Goal: Task Accomplishment & Management: Use online tool/utility

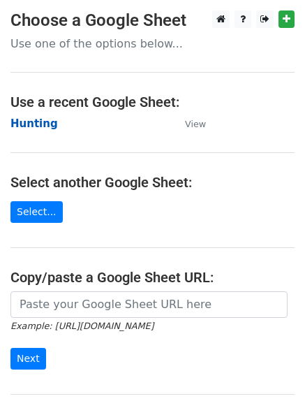
click at [32, 124] on strong "Hunting" at bounding box center [33, 123] width 47 height 13
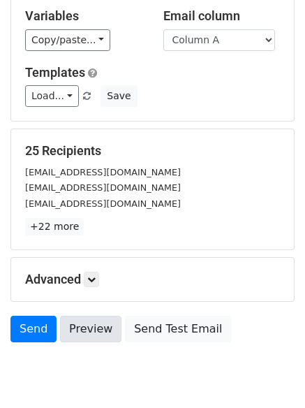
scroll to position [135, 0]
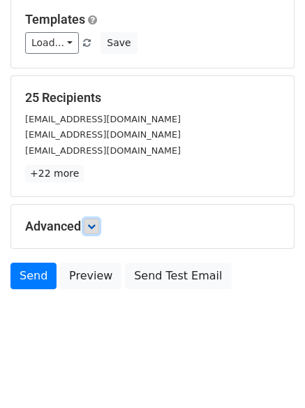
click at [99, 233] on link at bounding box center [91, 226] width 15 height 15
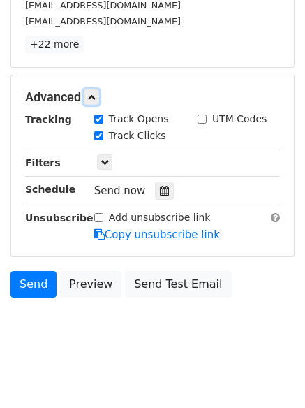
scroll to position [266, 0]
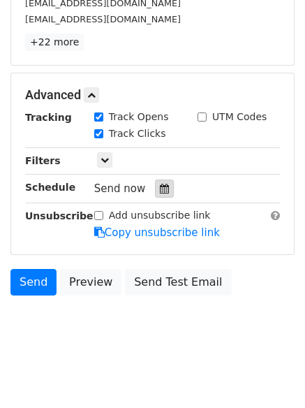
click at [155, 194] on div at bounding box center [164, 189] width 19 height 18
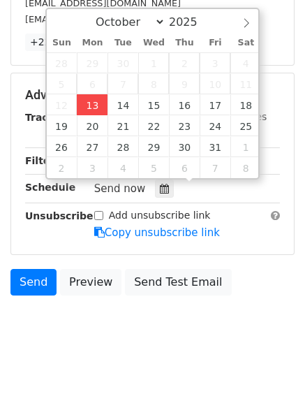
type input "2025-10-13 12:00"
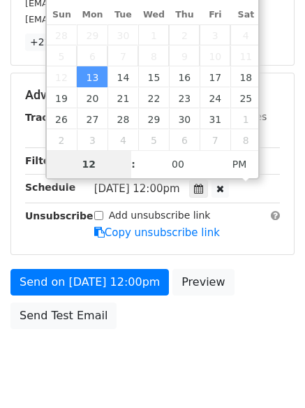
scroll to position [249, 0]
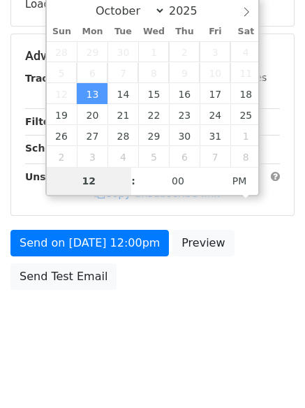
type input "4"
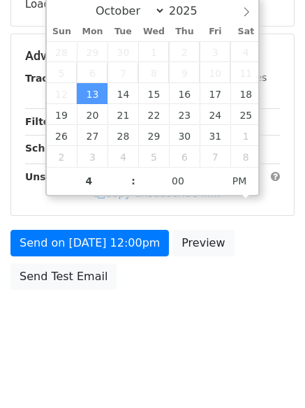
type input "2025-10-13 16:00"
click at [133, 342] on body "New Campaign Daily emails left: 50 Google Sheet: Hunting Variables Copy/paste..…" at bounding box center [152, 57] width 305 height 592
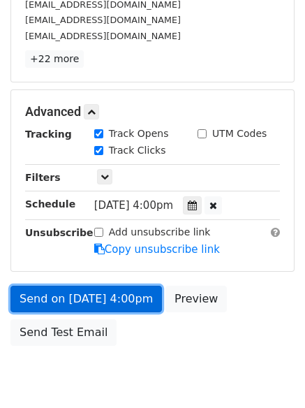
click at [112, 293] on link "Send on Oct 13 at 4:00pm" at bounding box center [86, 299] width 152 height 27
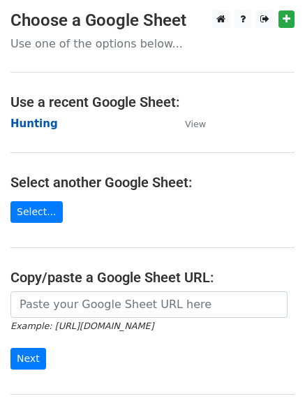
click at [28, 122] on strong "Hunting" at bounding box center [33, 123] width 47 height 13
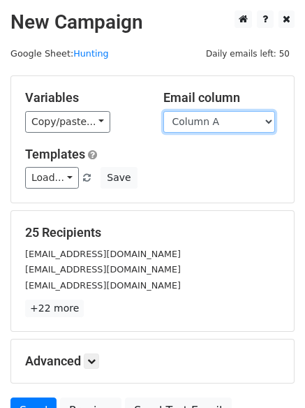
click at [198, 116] on select "Column A Column B Column C Column D Column E Column F" at bounding box center [219, 122] width 112 height 22
select select "Column B"
click at [163, 111] on select "Column A Column B Column C Column D Column E Column F" at bounding box center [219, 122] width 112 height 22
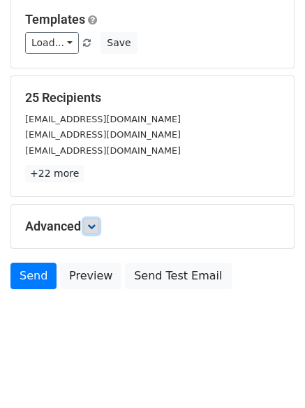
click at [96, 228] on icon at bounding box center [91, 226] width 8 height 8
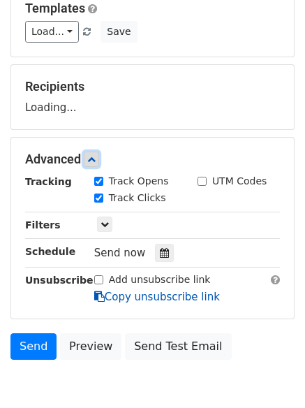
scroll to position [205, 0]
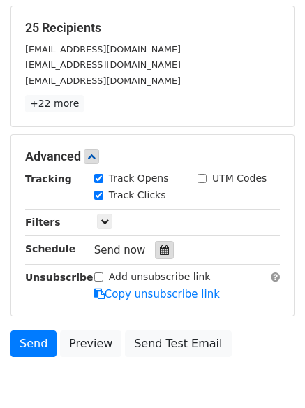
click at [161, 253] on icon at bounding box center [164, 250] width 9 height 10
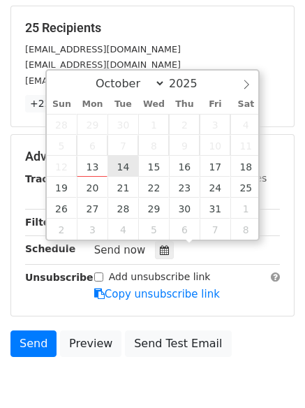
type input "2025-10-14 12:00"
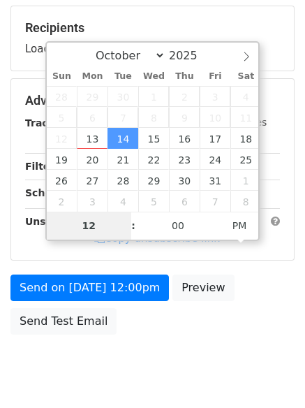
type input "5"
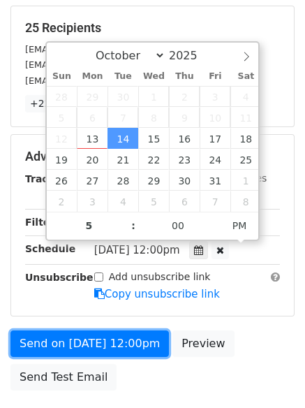
type input "2025-10-14 17:00"
click at [94, 351] on link "Send on Oct 14 at 12:00pm" at bounding box center [89, 343] width 159 height 27
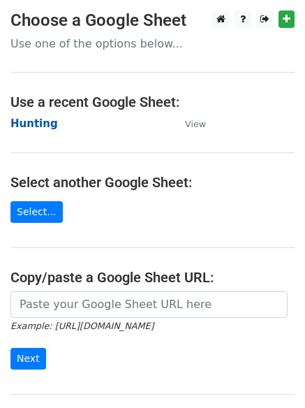
click at [29, 122] on strong "Hunting" at bounding box center [33, 123] width 47 height 13
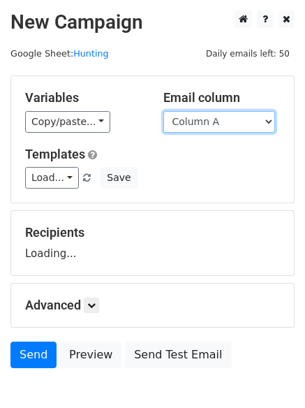
click at [227, 123] on select "Column A Column B Column C Column D Column E Column F" at bounding box center [219, 122] width 112 height 22
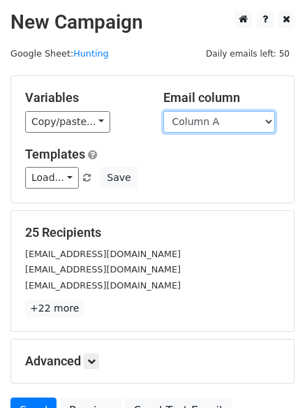
click at [214, 128] on select "Column A Column B Column C Column D Column E Column F" at bounding box center [219, 122] width 112 height 22
select select "Column C"
click at [163, 111] on select "Column A Column B Column C Column D Column E Column F" at bounding box center [219, 122] width 112 height 22
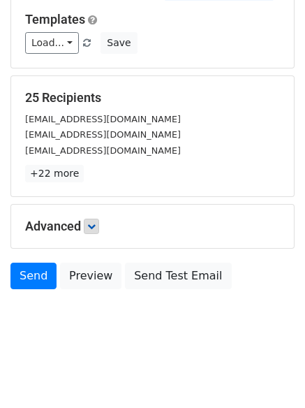
scroll to position [79, 0]
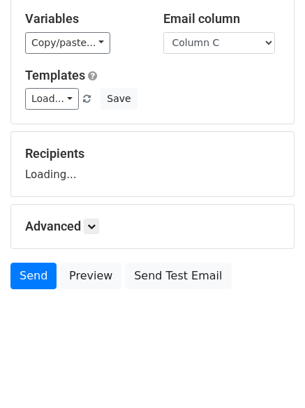
click at [85, 225] on h5 "Advanced" at bounding box center [152, 226] width 255 height 15
click at [99, 228] on link at bounding box center [91, 226] width 15 height 15
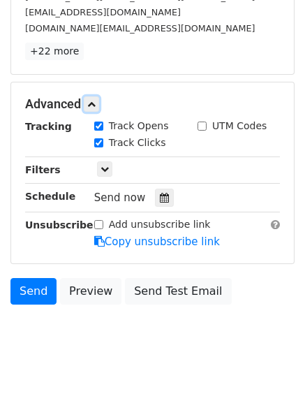
scroll to position [261, 0]
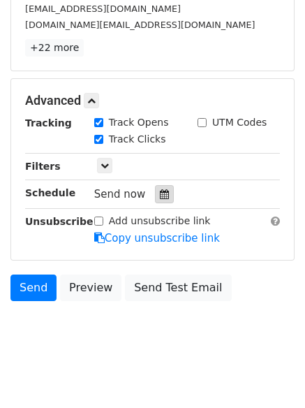
click at [160, 198] on icon at bounding box center [164, 194] width 9 height 10
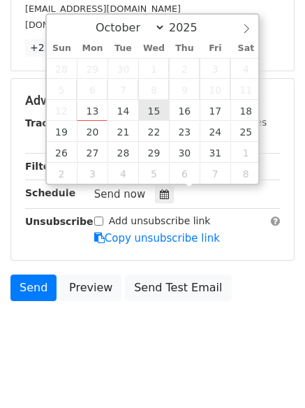
type input "2025-10-15 12:00"
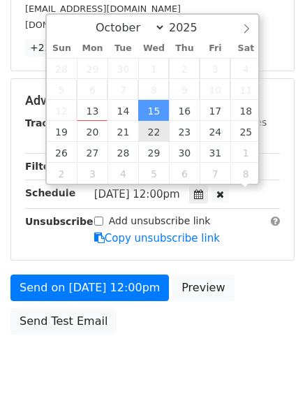
scroll to position [1, 0]
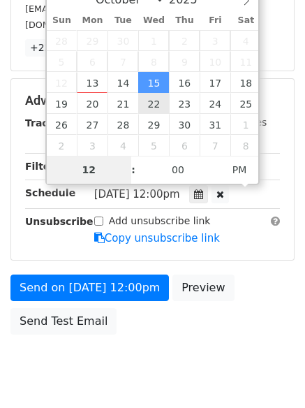
type input "6"
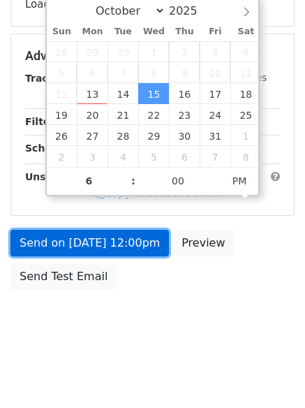
type input "2025-10-15 18:00"
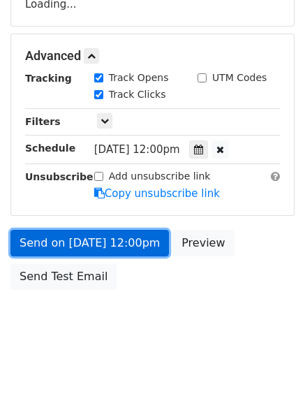
click at [78, 238] on link "Send on Oct 15 at 12:00pm" at bounding box center [89, 243] width 159 height 27
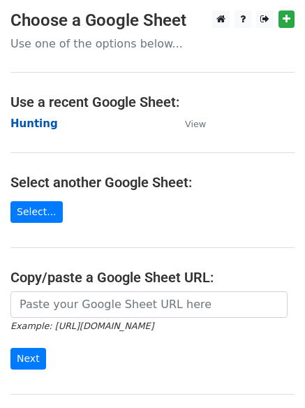
click at [33, 122] on strong "Hunting" at bounding box center [33, 123] width 47 height 13
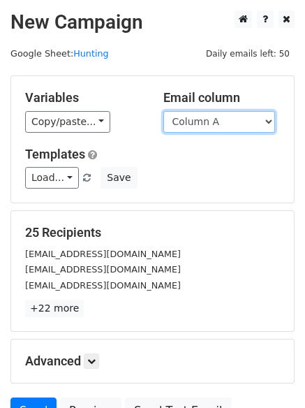
click at [194, 126] on select "Column A Column B Column C Column D Column E Column F" at bounding box center [219, 122] width 112 height 22
select select "Column D"
click at [163, 111] on select "Column A Column B Column C Column D Column E Column F" at bounding box center [219, 122] width 112 height 22
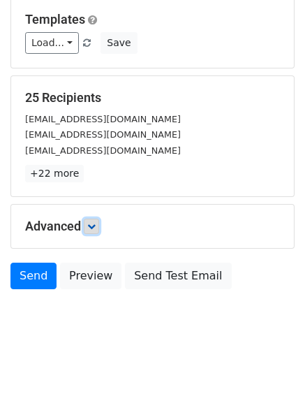
click at [91, 226] on icon at bounding box center [91, 226] width 8 height 8
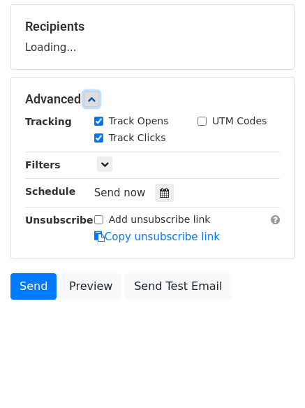
scroll to position [207, 0]
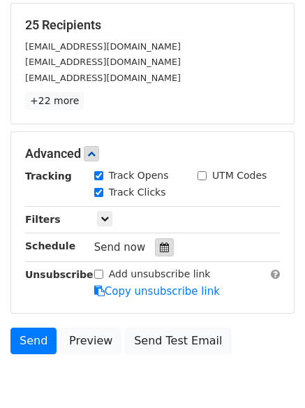
click at [155, 253] on div at bounding box center [164, 247] width 19 height 18
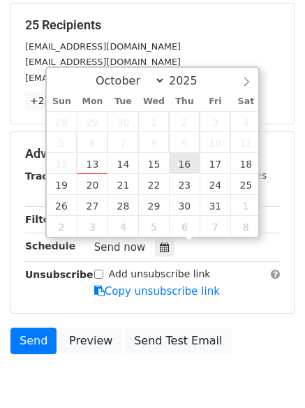
type input "2025-10-16 12:00"
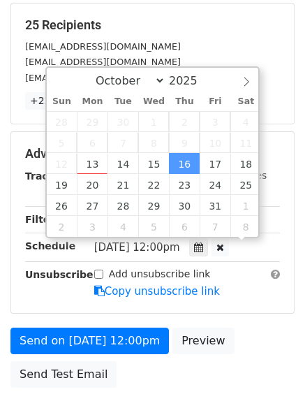
scroll to position [1, 0]
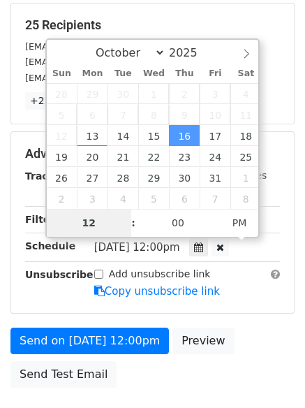
type input "7"
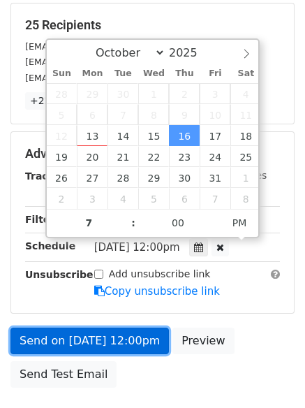
type input "2025-10-16 19:00"
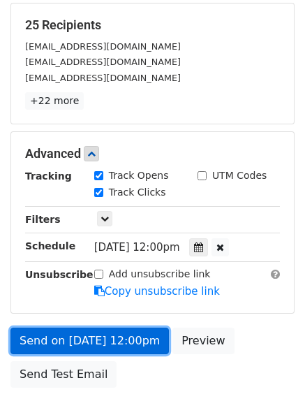
click at [110, 329] on link "Send on Oct 16 at 12:00pm" at bounding box center [89, 341] width 159 height 27
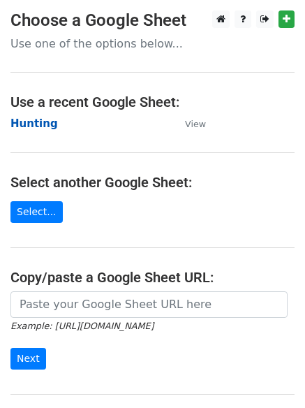
click at [45, 122] on strong "Hunting" at bounding box center [33, 123] width 47 height 13
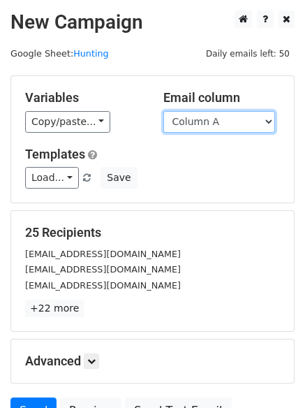
drag, startPoint x: 200, startPoint y: 121, endPoint x: 200, endPoint y: 129, distance: 7.7
click at [200, 121] on select "Column A Column B Column C Column D Column E Column F" at bounding box center [219, 122] width 112 height 22
select select "Column E"
click at [163, 111] on select "Column A Column B Column C Column D Column E Column F" at bounding box center [219, 122] width 112 height 22
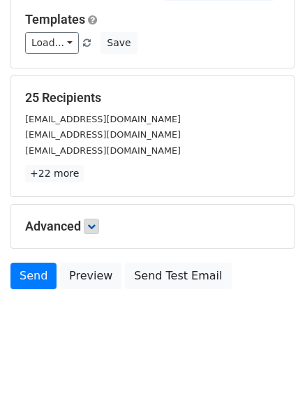
scroll to position [79, 0]
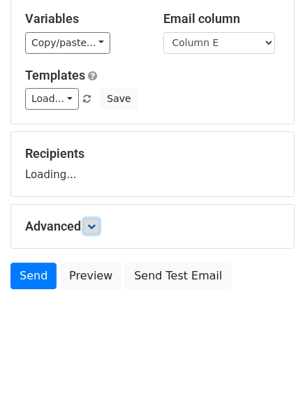
click at [95, 226] on icon at bounding box center [91, 226] width 8 height 8
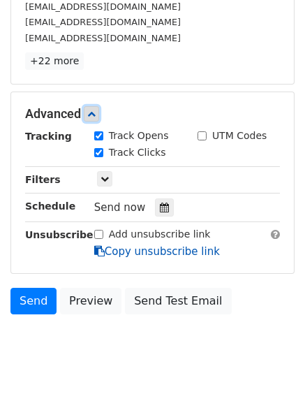
scroll to position [272, 0]
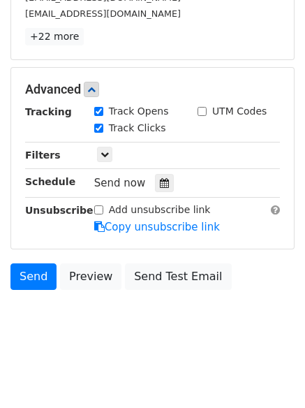
drag, startPoint x: 157, startPoint y: 173, endPoint x: 168, endPoint y: 189, distance: 19.6
click at [158, 172] on div "Tracking Track Opens UTM Codes Track Clicks Filters Only include spreadsheet ro…" at bounding box center [152, 169] width 255 height 131
click at [160, 188] on icon at bounding box center [164, 183] width 9 height 10
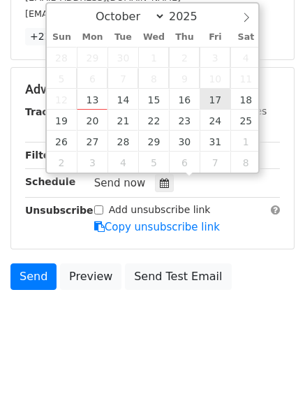
type input "2025-10-17 12:00"
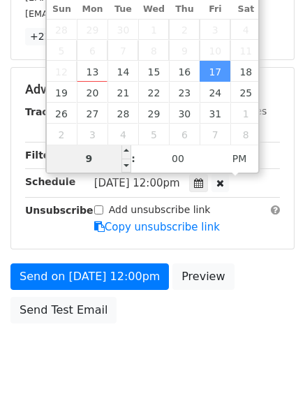
click at [91, 151] on input "9" at bounding box center [89, 159] width 85 height 28
type input "8"
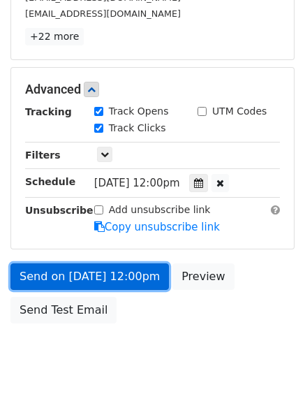
type input "2025-10-17 20:00"
click at [103, 276] on link "Send on Oct 17 at 12:00pm" at bounding box center [89, 276] width 159 height 27
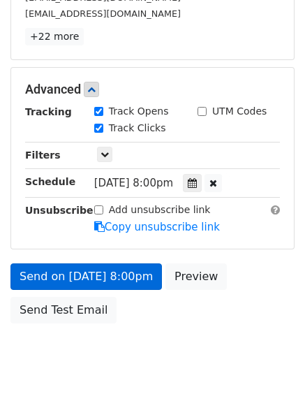
scroll to position [249, 0]
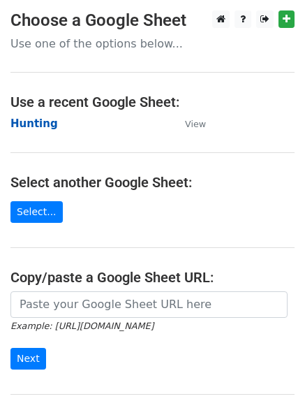
click at [29, 118] on strong "Hunting" at bounding box center [33, 123] width 47 height 13
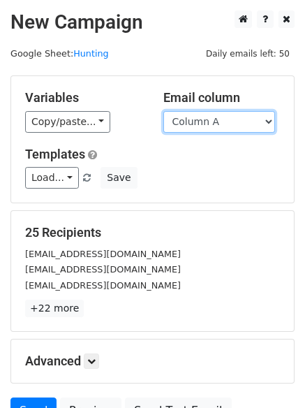
click at [196, 115] on select "Column A Column B Column C Column D Column E Column F" at bounding box center [219, 122] width 112 height 22
select select "Column F"
click at [163, 111] on select "Column A Column B Column C Column D Column E Column F" at bounding box center [219, 122] width 112 height 22
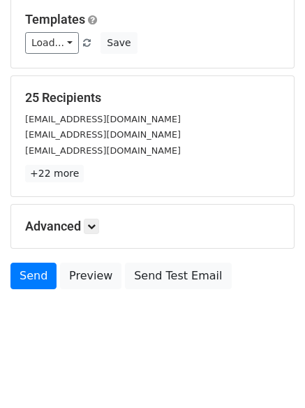
click at [86, 219] on h5 "Advanced" at bounding box center [152, 226] width 255 height 15
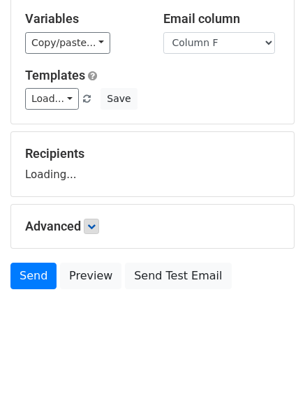
scroll to position [79, 0]
click at [87, 221] on link at bounding box center [91, 226] width 15 height 15
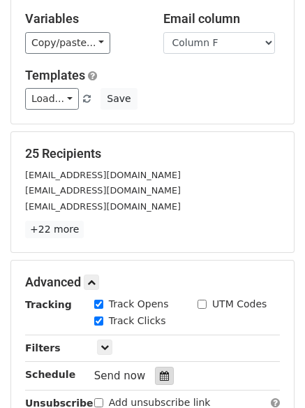
click at [155, 374] on div at bounding box center [164, 376] width 19 height 18
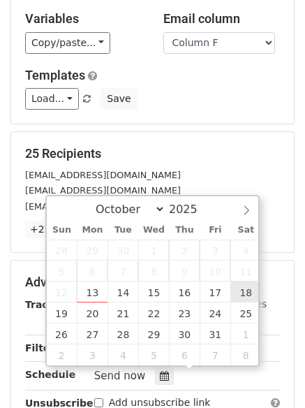
type input "[DATE] 12:00"
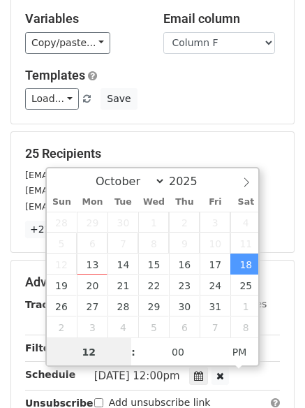
scroll to position [1, 0]
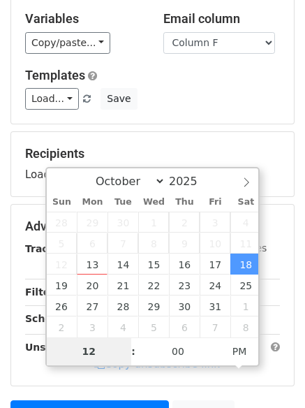
type input "9"
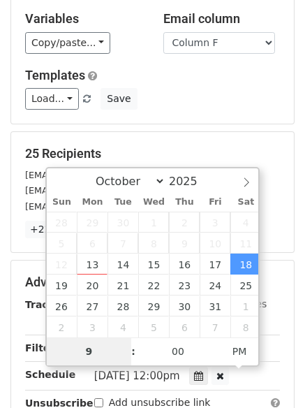
scroll to position [305, 0]
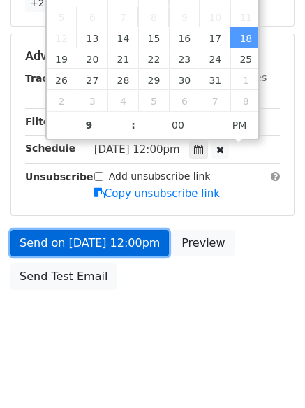
type input "[DATE] 21:00"
click at [129, 235] on link "Send on [DATE] 12:00pm" at bounding box center [89, 243] width 159 height 27
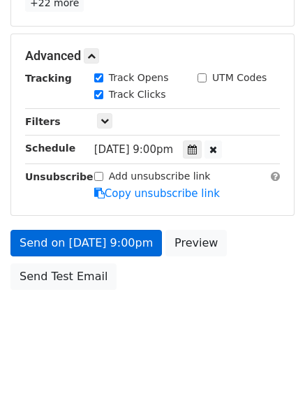
scroll to position [249, 0]
